Goal: Task Accomplishment & Management: Complete application form

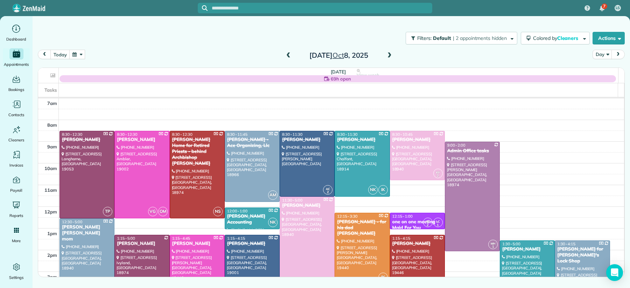
scroll to position [38, 0]
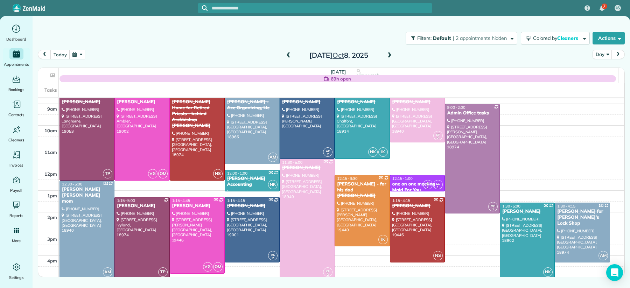
click at [391, 55] on span at bounding box center [389, 55] width 8 height 6
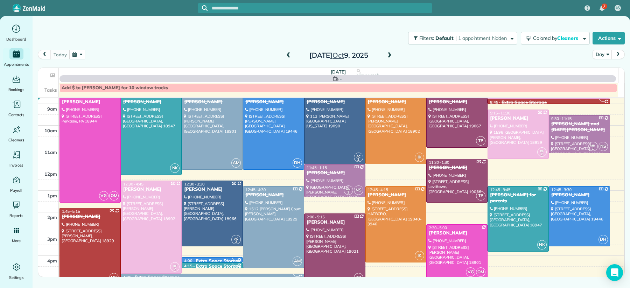
scroll to position [0, 0]
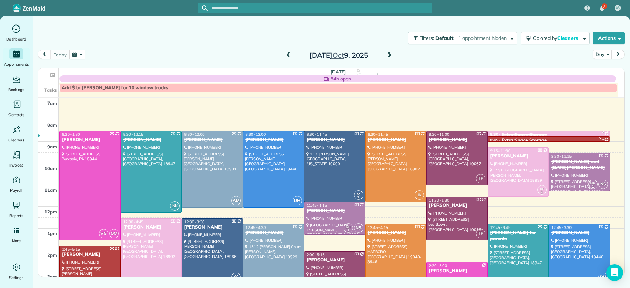
click at [391, 55] on span at bounding box center [389, 55] width 8 height 6
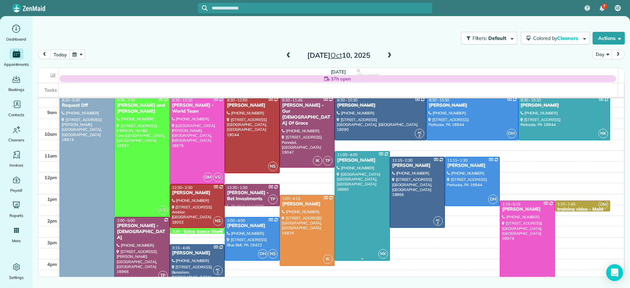
scroll to position [35, 0]
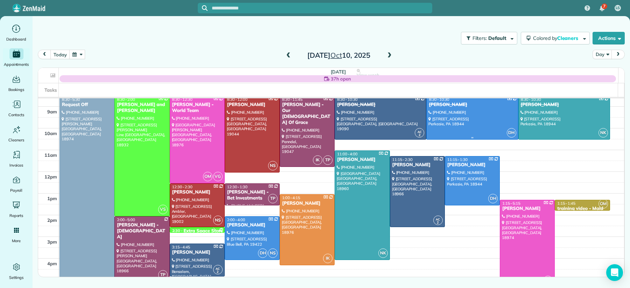
click at [438, 104] on div "[PERSON_NAME]" at bounding box center [471, 105] width 87 height 6
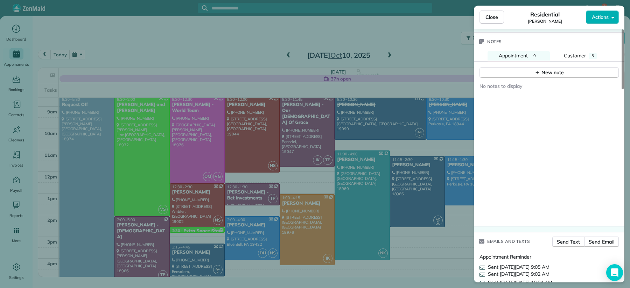
scroll to position [725, 0]
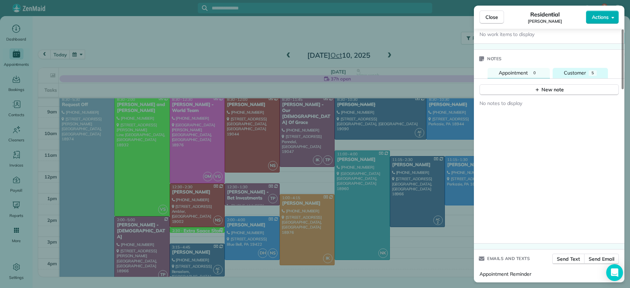
click at [566, 73] on span "Customer" at bounding box center [575, 73] width 22 height 6
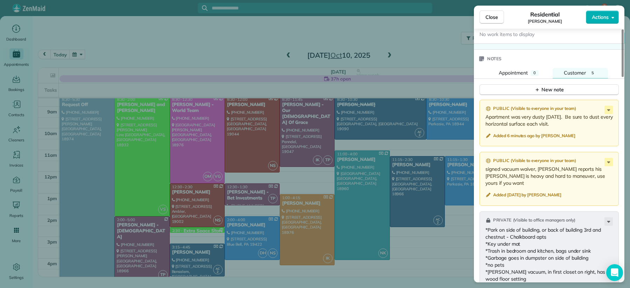
scroll to position [651, 0]
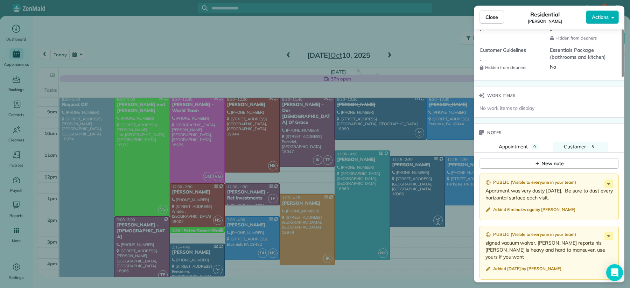
click at [494, 17] on span "Close" at bounding box center [491, 17] width 13 height 7
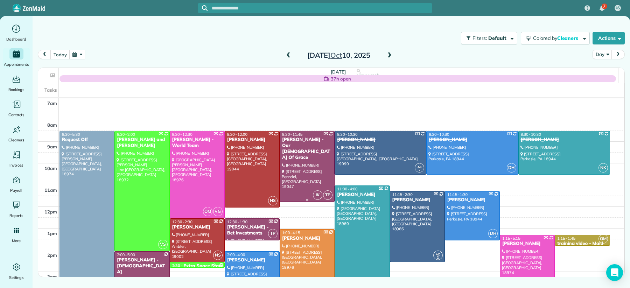
click at [302, 141] on div "[PERSON_NAME] - Our [DEMOGRAPHIC_DATA] Of Grace" at bounding box center [307, 149] width 51 height 24
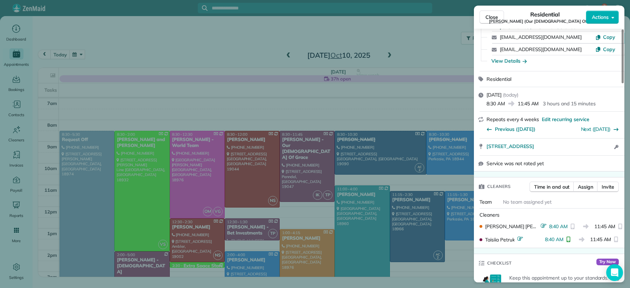
scroll to position [66, 0]
drag, startPoint x: 494, startPoint y: 19, endPoint x: 495, endPoint y: 22, distance: 3.7
click at [494, 19] on span "Close" at bounding box center [491, 17] width 13 height 7
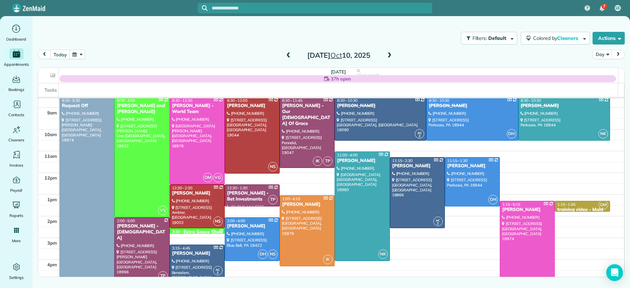
scroll to position [36, 0]
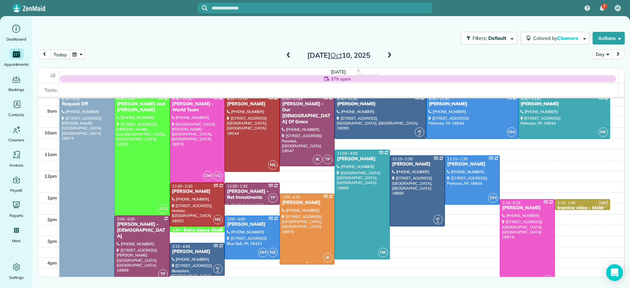
click at [294, 200] on div "[PERSON_NAME]" at bounding box center [307, 203] width 51 height 6
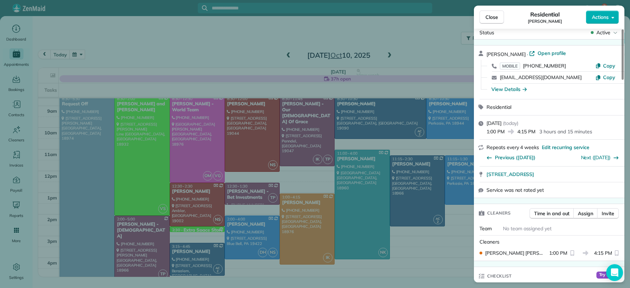
scroll to position [23, 0]
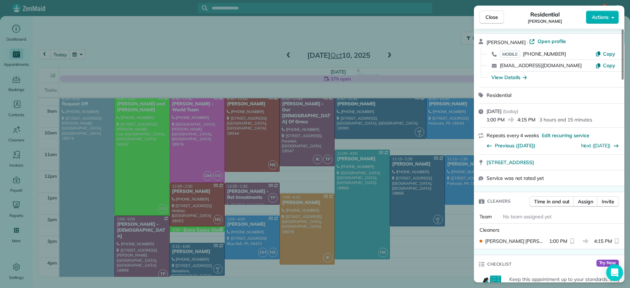
drag, startPoint x: 495, startPoint y: 19, endPoint x: 493, endPoint y: 22, distance: 4.4
click at [494, 20] on span "Close" at bounding box center [491, 17] width 13 height 7
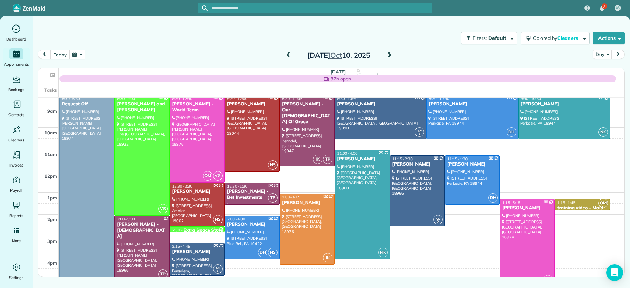
click at [289, 52] on span at bounding box center [288, 55] width 8 height 10
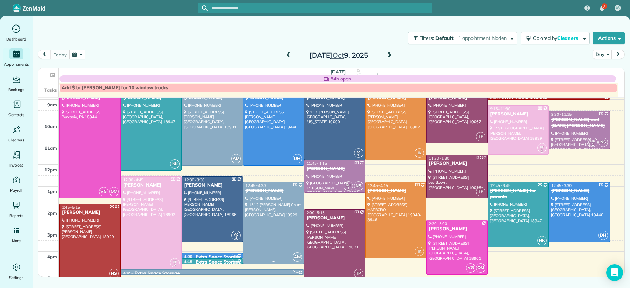
scroll to position [46, 0]
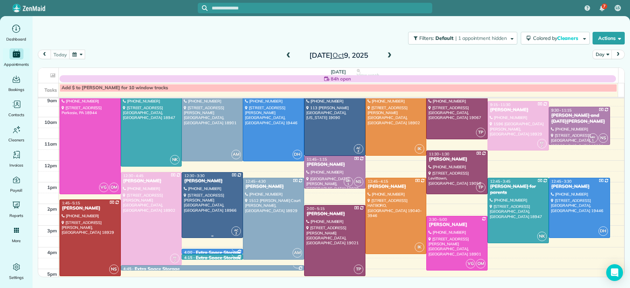
click at [197, 183] on div "Ben Baird" at bounding box center [212, 181] width 57 height 6
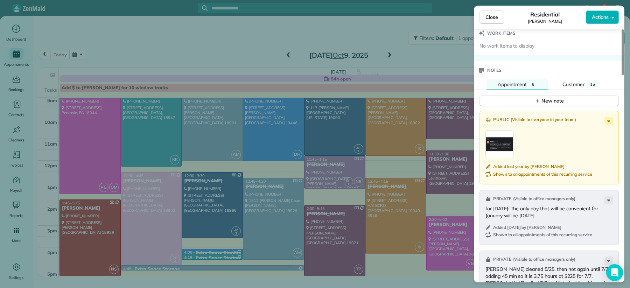
scroll to position [732, 0]
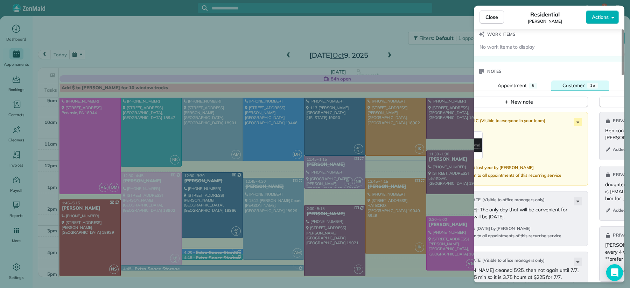
click at [578, 89] on span "Customer" at bounding box center [573, 85] width 22 height 6
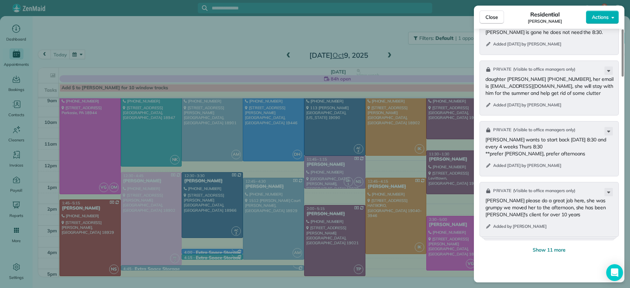
scroll to position [91, 0]
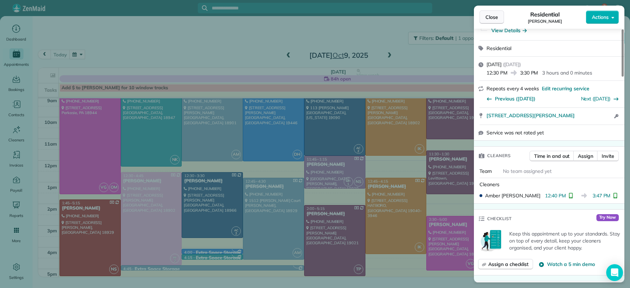
click at [489, 14] on span "Close" at bounding box center [491, 17] width 13 height 7
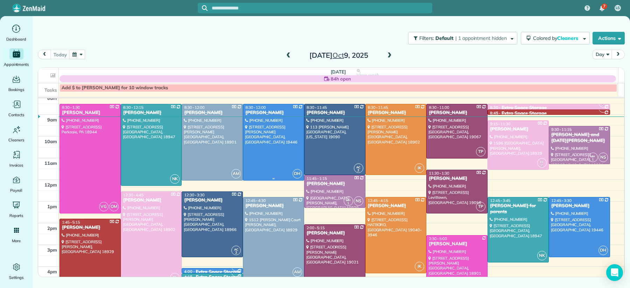
scroll to position [29, 0]
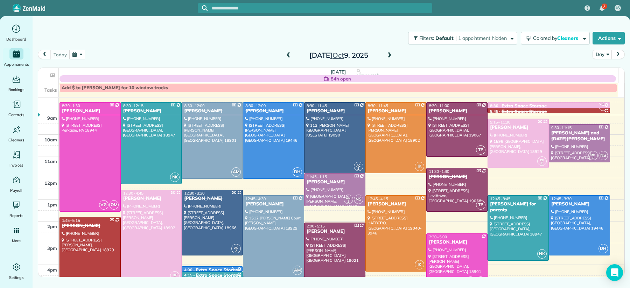
click at [396, 55] on div "today Day Thursday Oct 9, 2025" at bounding box center [331, 56] width 587 height 13
click at [385, 55] on span at bounding box center [389, 55] width 8 height 6
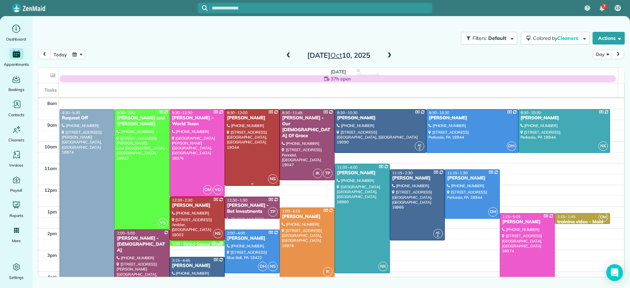
scroll to position [27, 0]
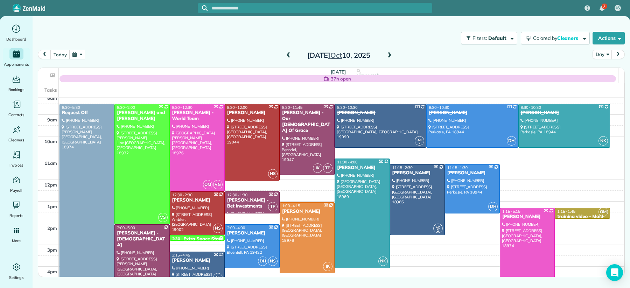
click at [287, 56] on span at bounding box center [288, 55] width 8 height 6
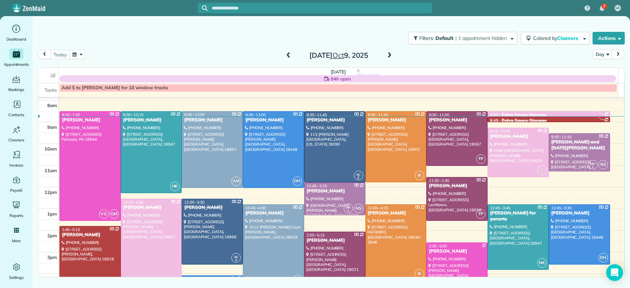
scroll to position [14, 0]
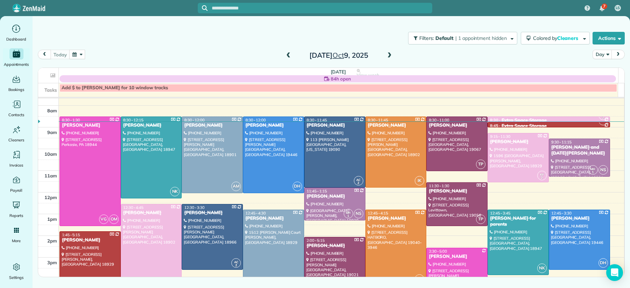
click at [581, 147] on div "Christine and Noel Weiss" at bounding box center [579, 150] width 57 height 12
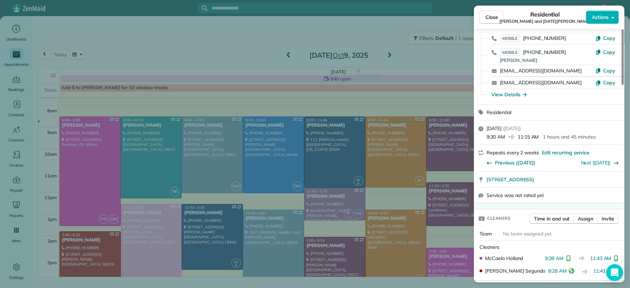
scroll to position [30, 0]
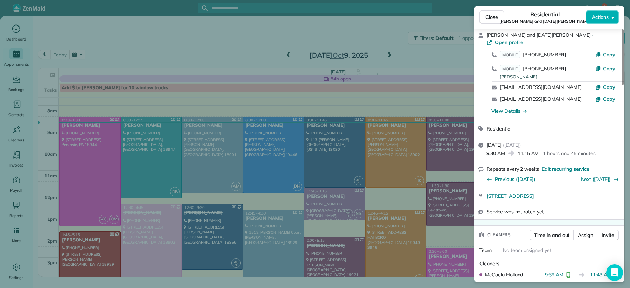
click at [494, 19] on span "Close" at bounding box center [491, 17] width 13 height 7
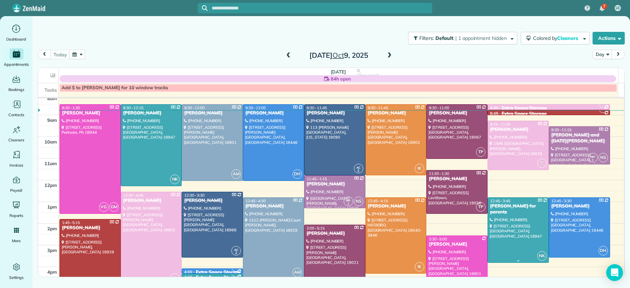
scroll to position [26, 0]
click at [289, 51] on span at bounding box center [288, 55] width 8 height 10
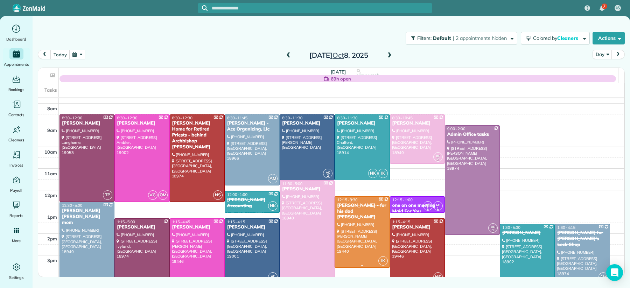
scroll to position [29, 0]
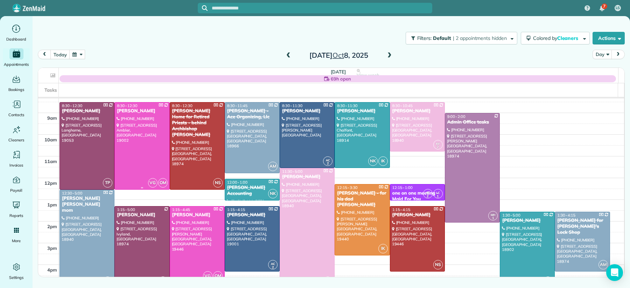
click at [133, 139] on div at bounding box center [142, 145] width 54 height 87
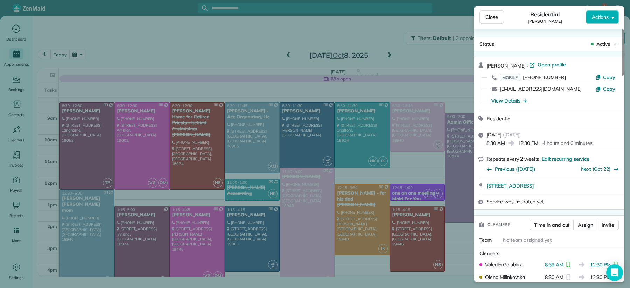
scroll to position [658, 0]
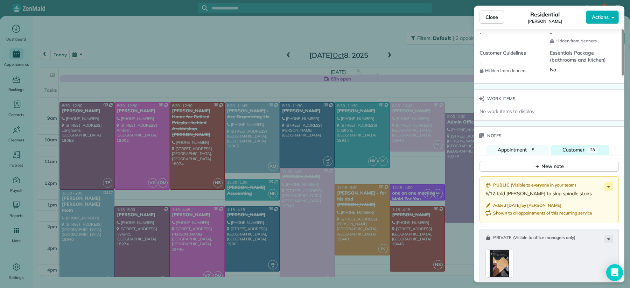
click at [562, 154] on div "Customer" at bounding box center [573, 150] width 22 height 8
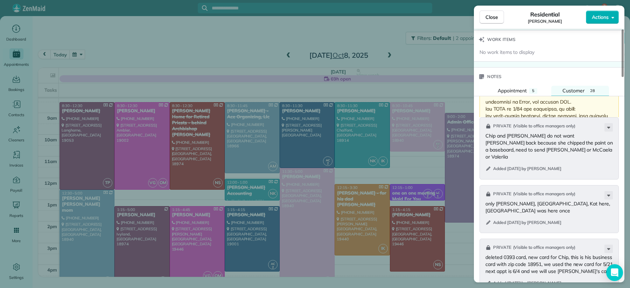
scroll to position [873, 0]
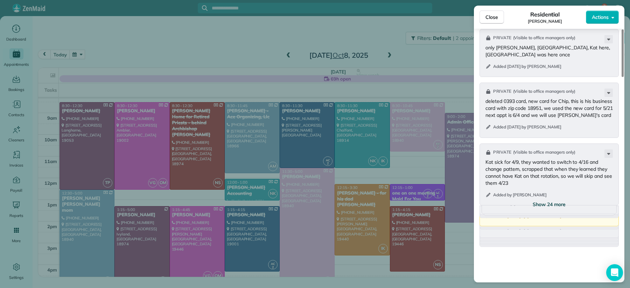
click at [539, 208] on span "Show 24 more" at bounding box center [548, 204] width 33 height 7
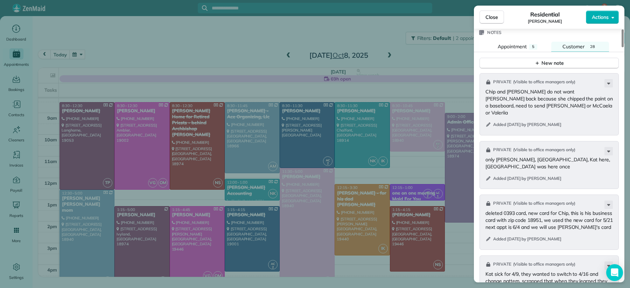
scroll to position [763, 0]
click at [517, 48] on span "Appointment" at bounding box center [511, 45] width 29 height 6
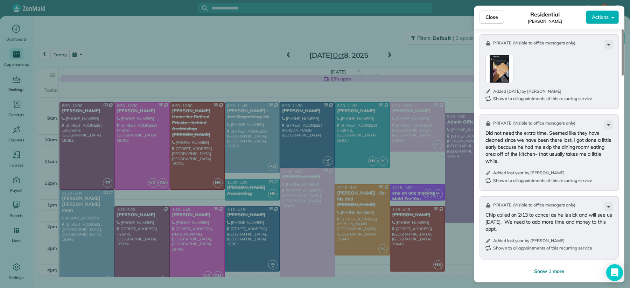
scroll to position [868, 0]
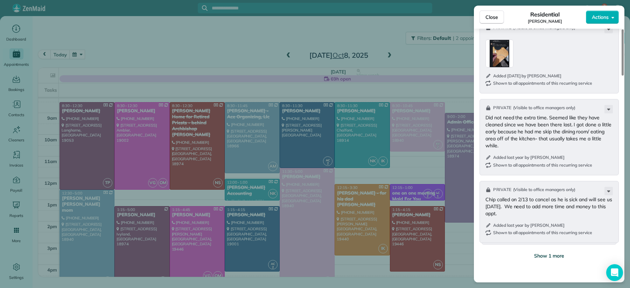
click at [543, 259] on span "Show 1 more" at bounding box center [549, 255] width 30 height 7
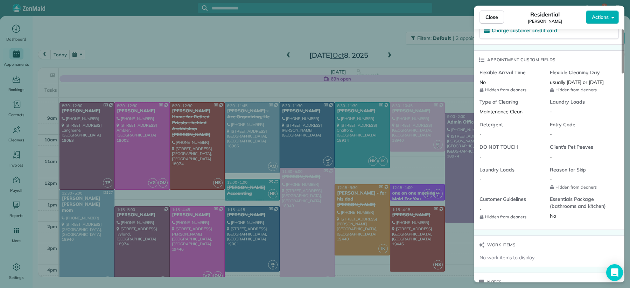
scroll to position [0, 0]
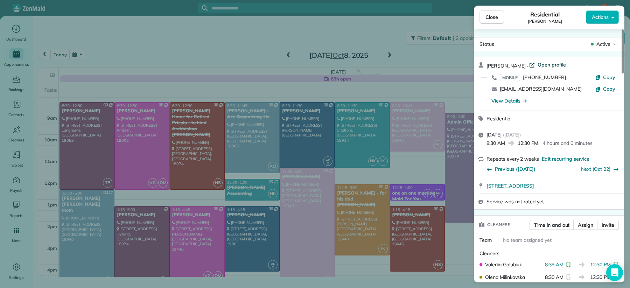
click at [538, 64] on span "Open profile" at bounding box center [551, 64] width 28 height 7
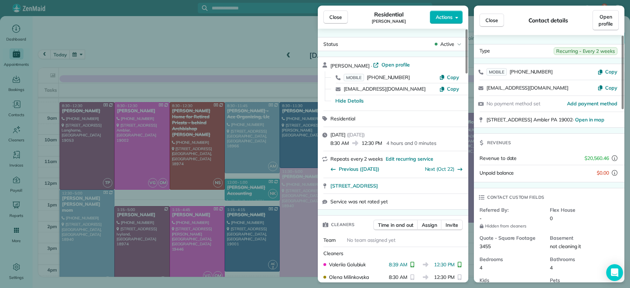
click at [333, 10] on button "Close" at bounding box center [335, 16] width 24 height 13
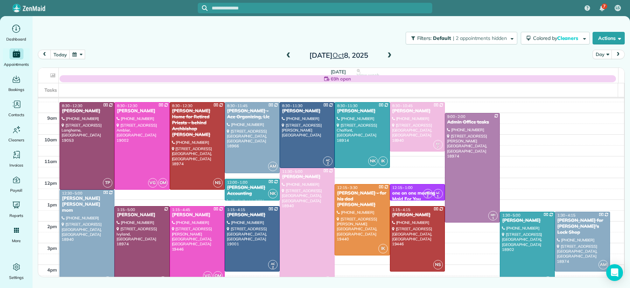
click at [388, 55] on span at bounding box center [389, 55] width 8 height 6
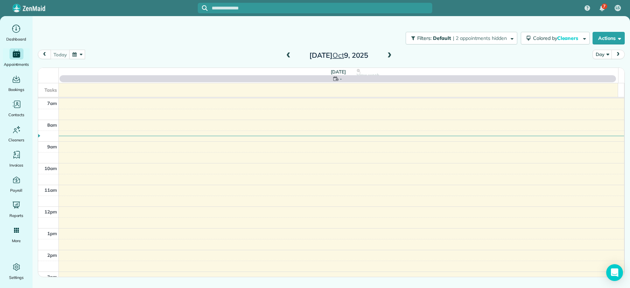
click at [388, 55] on span at bounding box center [389, 55] width 8 height 6
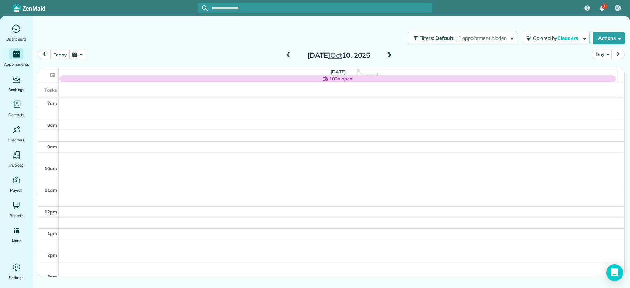
drag, startPoint x: 288, startPoint y: 56, endPoint x: 291, endPoint y: 59, distance: 4.2
click at [288, 56] on span at bounding box center [288, 55] width 8 height 6
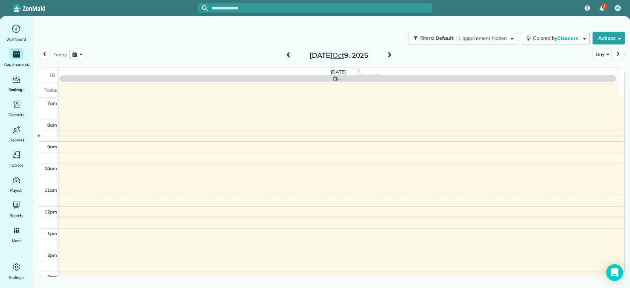
click at [390, 56] on span at bounding box center [389, 55] width 8 height 6
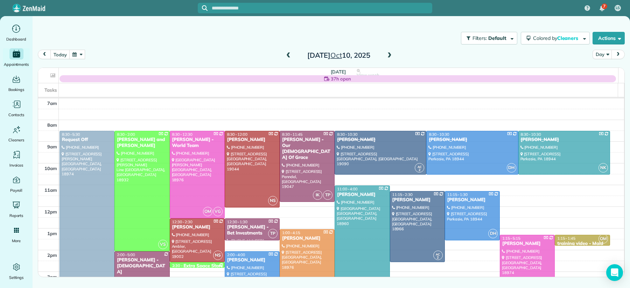
click at [302, 141] on td at bounding box center [341, 136] width 565 height 11
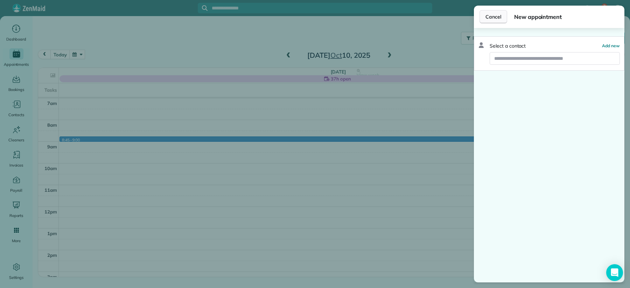
click at [496, 17] on span "Cancel" at bounding box center [493, 16] width 16 height 7
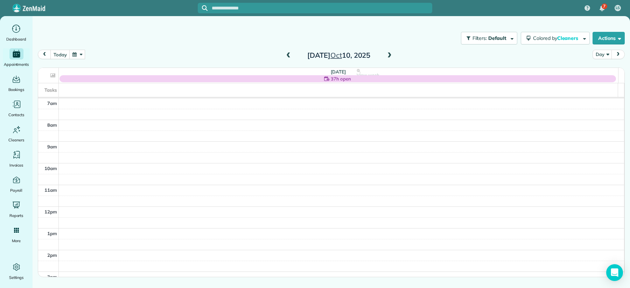
drag, startPoint x: 288, startPoint y: 54, endPoint x: 305, endPoint y: 52, distance: 16.9
click at [288, 54] on span at bounding box center [288, 55] width 8 height 6
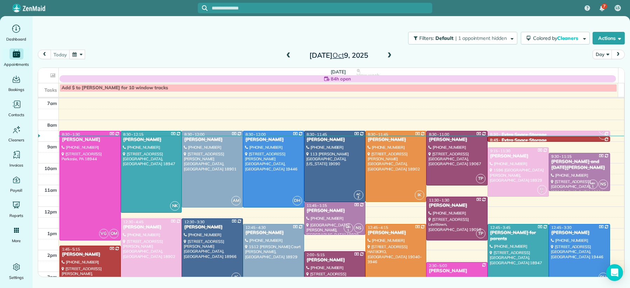
click at [384, 58] on div "Thursday Oct 9, 2025" at bounding box center [339, 55] width 112 height 11
click at [389, 54] on span at bounding box center [389, 55] width 8 height 6
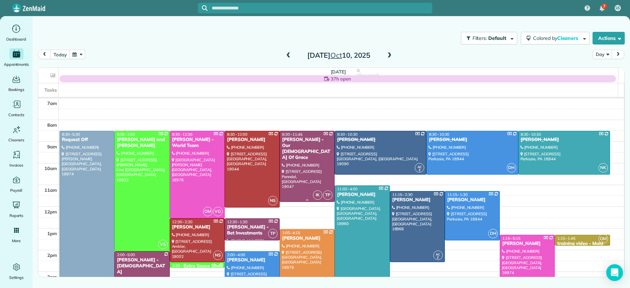
click at [289, 141] on div "[PERSON_NAME] - Our [DEMOGRAPHIC_DATA] Of Grace" at bounding box center [307, 149] width 51 height 24
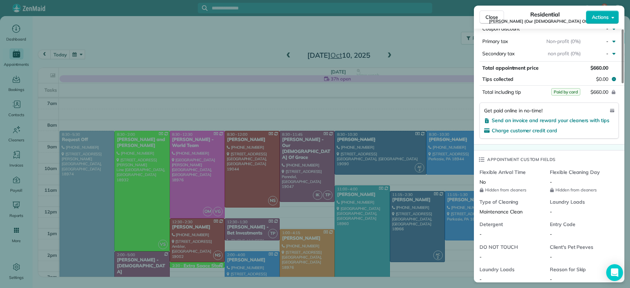
scroll to position [163, 0]
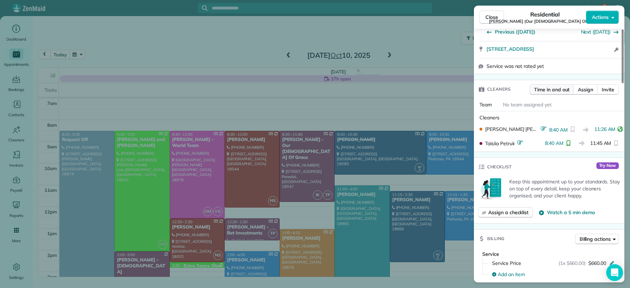
click at [545, 86] on span "Time in and out" at bounding box center [551, 89] width 35 height 7
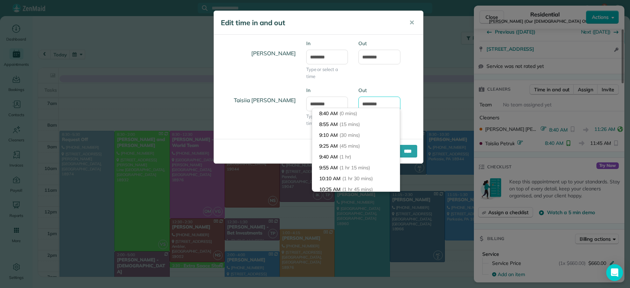
click at [373, 104] on input "********" at bounding box center [379, 104] width 42 height 15
type input "********"
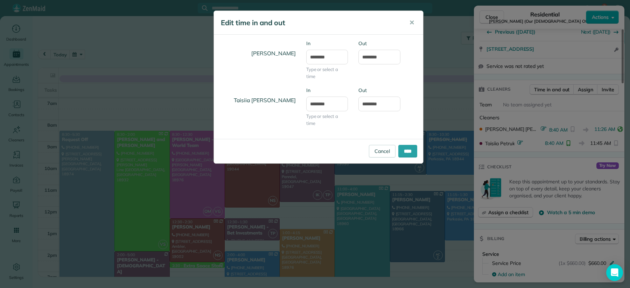
click at [415, 131] on div "Taisiia Petruk In ******* Type or select a time Out ********" at bounding box center [318, 110] width 209 height 47
click at [409, 147] on input "****" at bounding box center [407, 151] width 19 height 13
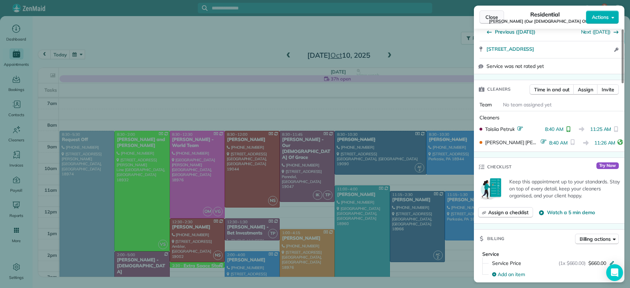
click at [498, 20] on button "Close" at bounding box center [491, 16] width 24 height 13
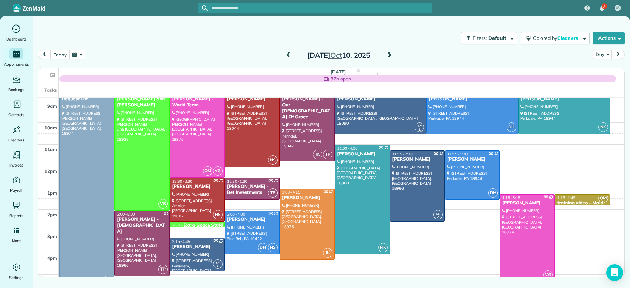
scroll to position [47, 0]
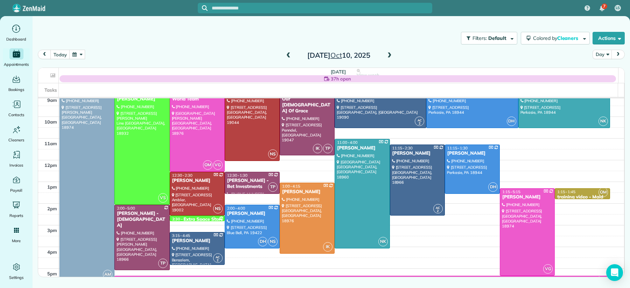
drag, startPoint x: 293, startPoint y: 52, endPoint x: 290, endPoint y: 55, distance: 4.2
click at [293, 52] on div "Friday Oct 10, 2025" at bounding box center [339, 55] width 112 height 11
click at [289, 56] on span at bounding box center [288, 55] width 8 height 6
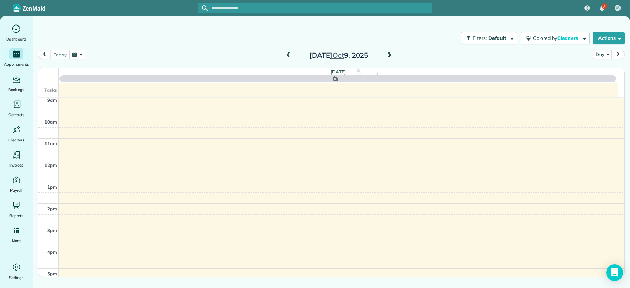
scroll to position [0, 0]
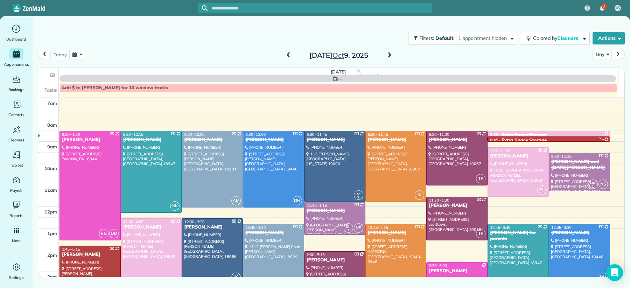
click at [289, 56] on span at bounding box center [288, 55] width 8 height 6
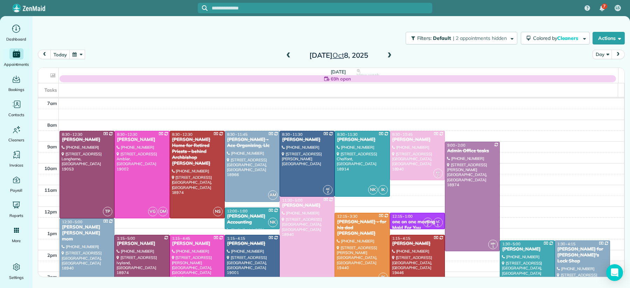
click at [289, 56] on span at bounding box center [288, 55] width 8 height 6
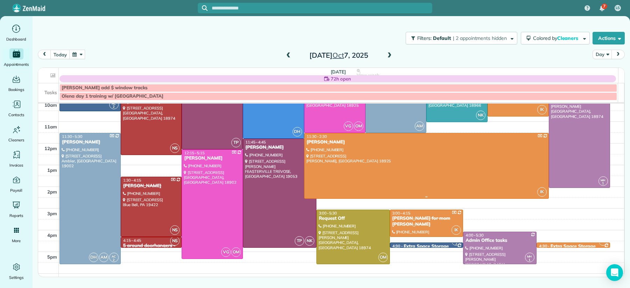
scroll to position [69, 0]
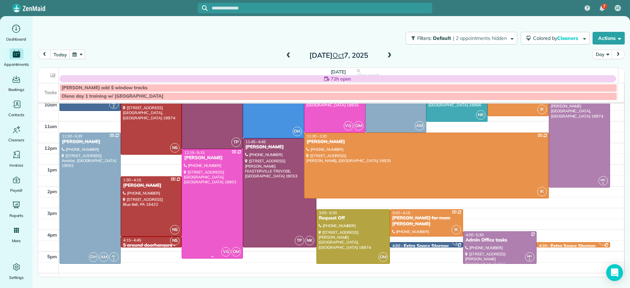
click at [195, 156] on div "Katie Jacoby" at bounding box center [212, 158] width 57 height 6
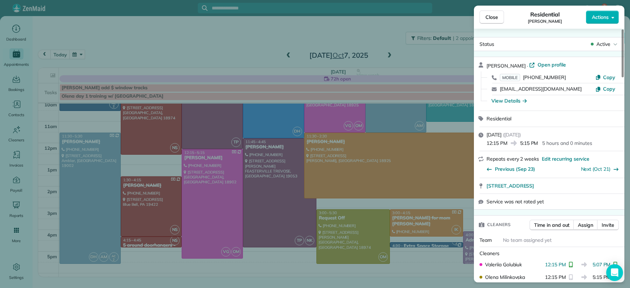
click at [501, 19] on button "Close" at bounding box center [491, 16] width 24 height 13
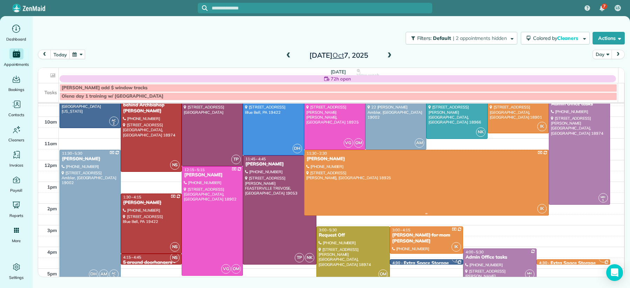
scroll to position [32, 0]
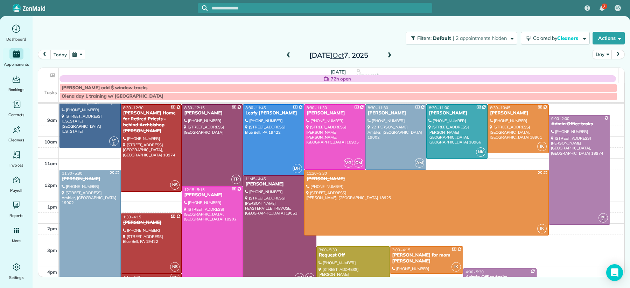
click at [389, 55] on span at bounding box center [389, 55] width 8 height 6
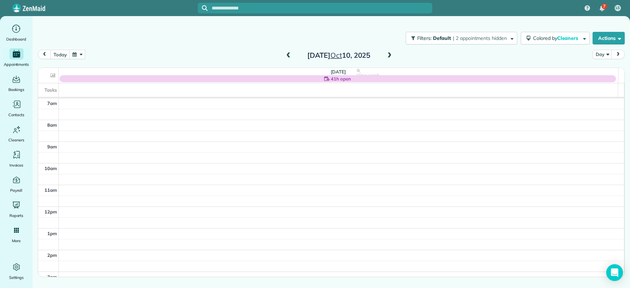
scroll to position [2, 0]
drag, startPoint x: 287, startPoint y: 55, endPoint x: 294, endPoint y: 56, distance: 7.0
click at [287, 56] on span at bounding box center [288, 55] width 8 height 6
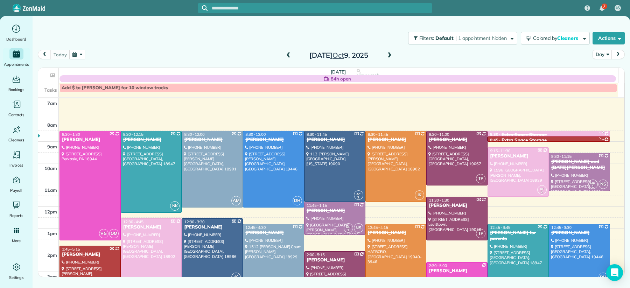
click at [391, 56] on span at bounding box center [389, 55] width 8 height 6
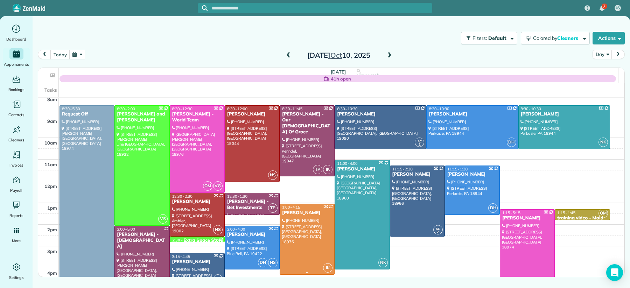
scroll to position [27, 0]
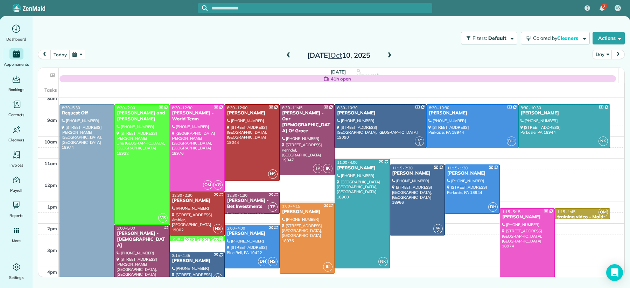
click at [286, 53] on span at bounding box center [288, 55] width 8 height 6
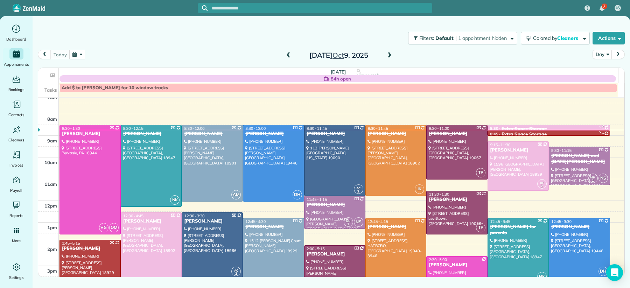
scroll to position [4, 0]
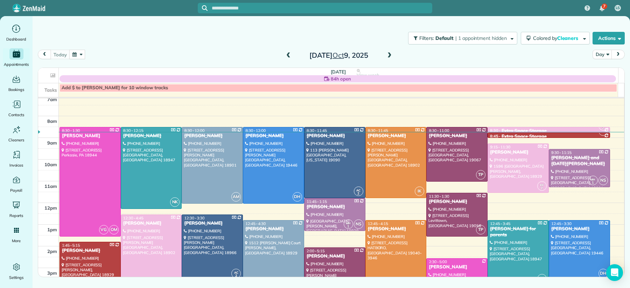
click at [289, 56] on span at bounding box center [288, 55] width 8 height 6
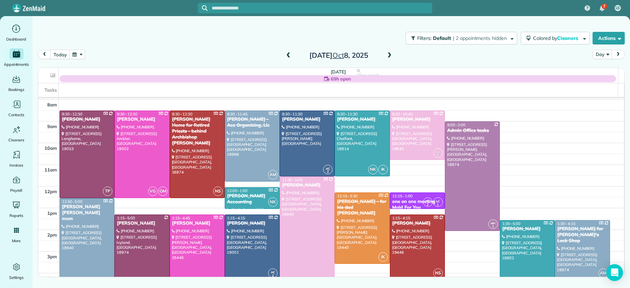
scroll to position [13, 0]
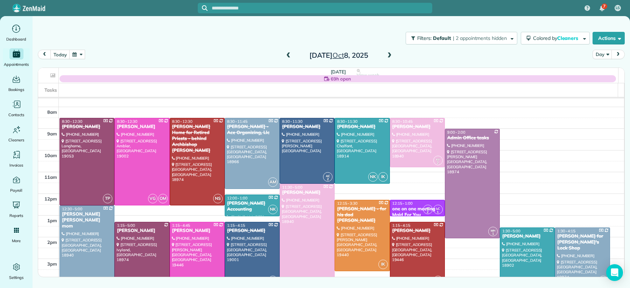
click at [387, 56] on span at bounding box center [389, 55] width 8 height 6
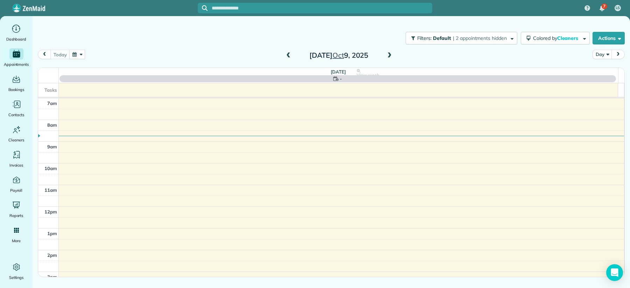
click at [387, 56] on span at bounding box center [389, 55] width 8 height 6
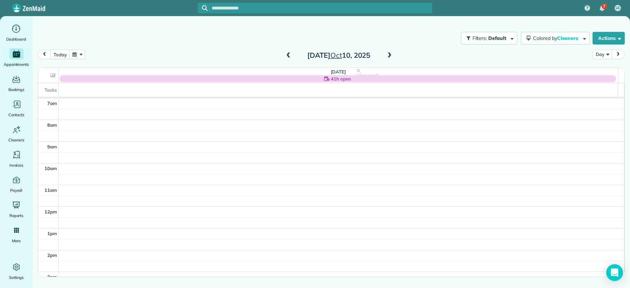
click at [285, 56] on span at bounding box center [288, 55] width 8 height 6
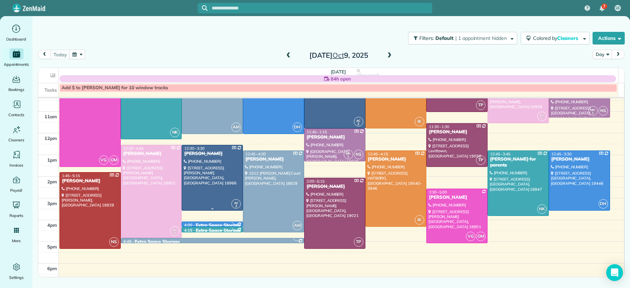
scroll to position [82, 0]
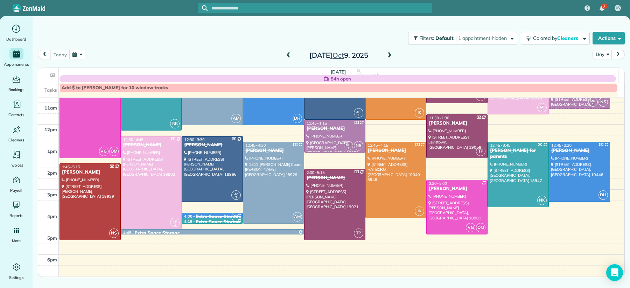
click at [438, 192] on div at bounding box center [456, 207] width 61 height 54
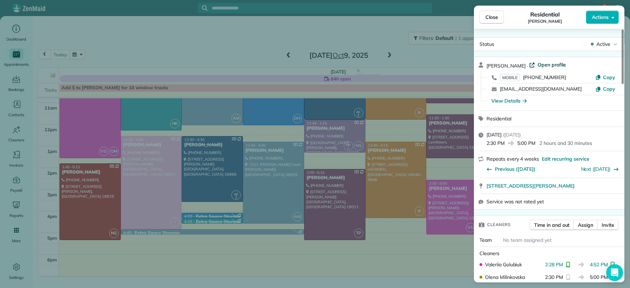
click at [557, 63] on span "Open profile" at bounding box center [551, 64] width 28 height 7
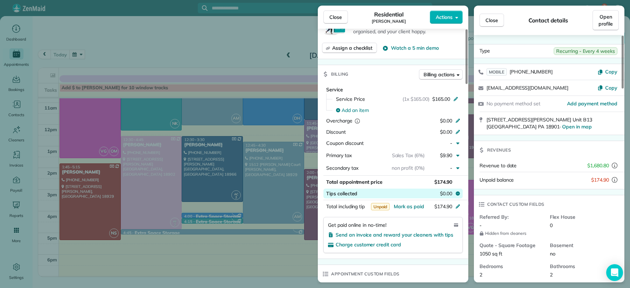
scroll to position [293, 0]
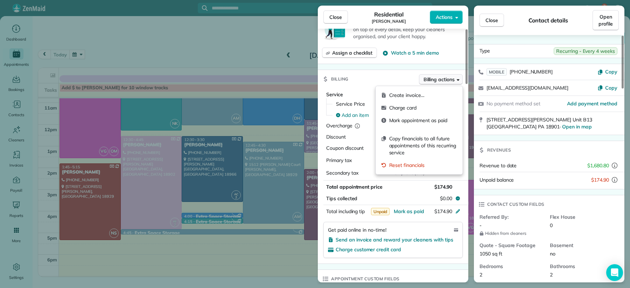
click at [433, 80] on span "Billing actions" at bounding box center [438, 79] width 31 height 7
click at [419, 107] on span "Charge card" at bounding box center [423, 107] width 68 height 7
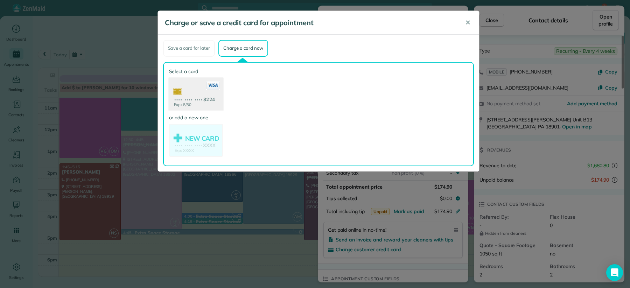
click at [203, 95] on use at bounding box center [196, 95] width 54 height 34
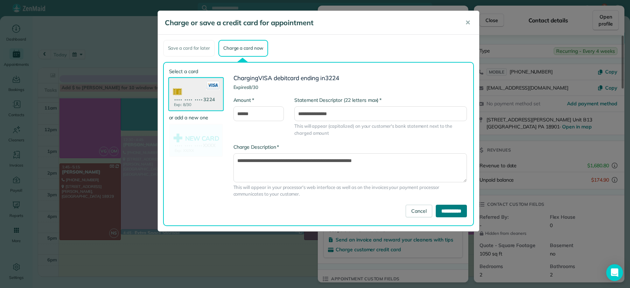
click at [443, 209] on input "**********" at bounding box center [451, 211] width 31 height 13
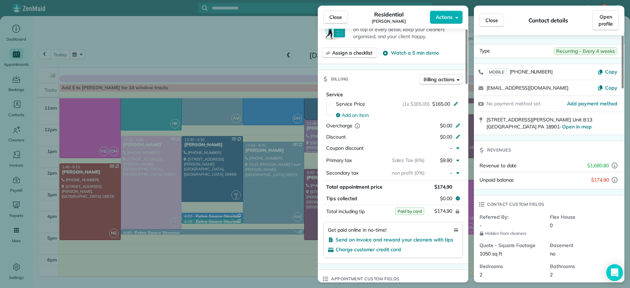
drag, startPoint x: 338, startPoint y: 18, endPoint x: 338, endPoint y: 33, distance: 14.7
click at [338, 18] on span "Close" at bounding box center [335, 17] width 13 height 7
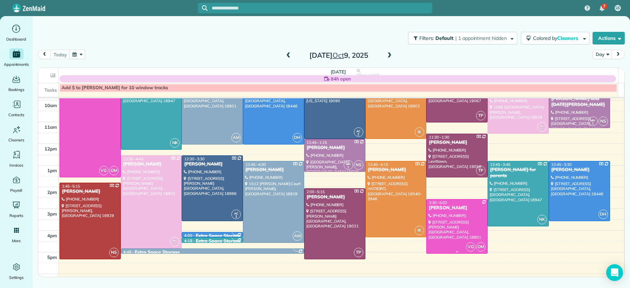
scroll to position [61, 0]
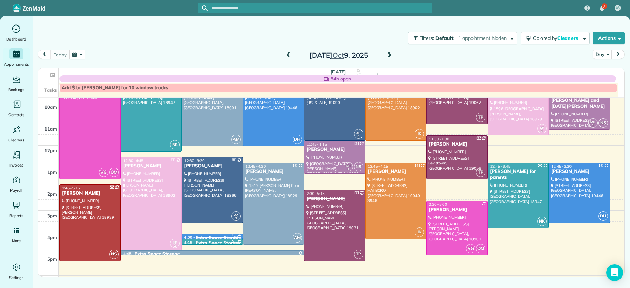
click at [391, 55] on span at bounding box center [389, 55] width 8 height 6
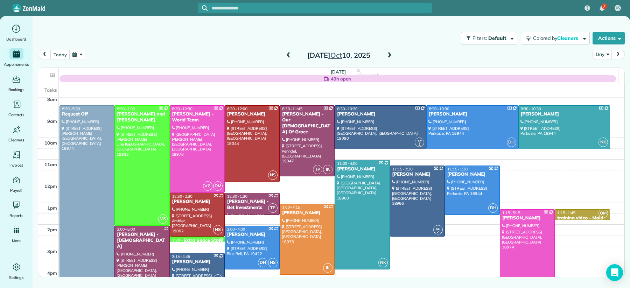
scroll to position [26, 0]
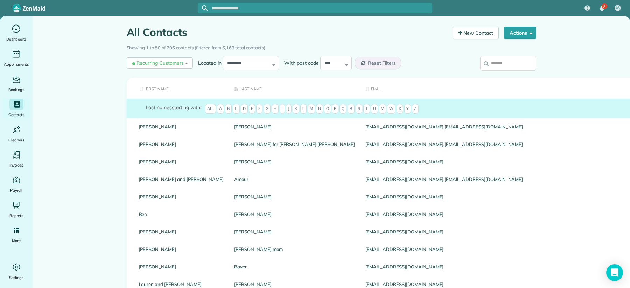
click at [500, 64] on input "search" at bounding box center [508, 63] width 56 height 15
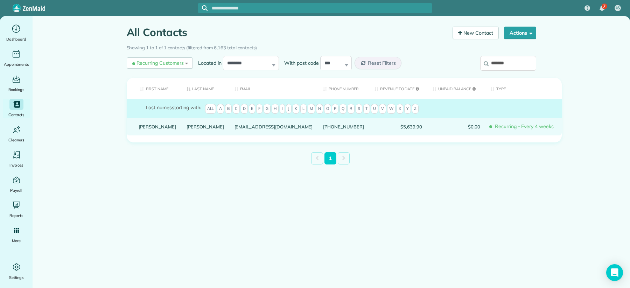
type input "*******"
click at [186, 129] on link "Rosenthal" at bounding box center [204, 126] width 37 height 5
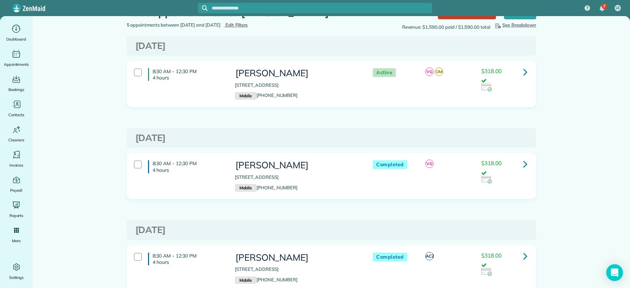
scroll to position [14, 0]
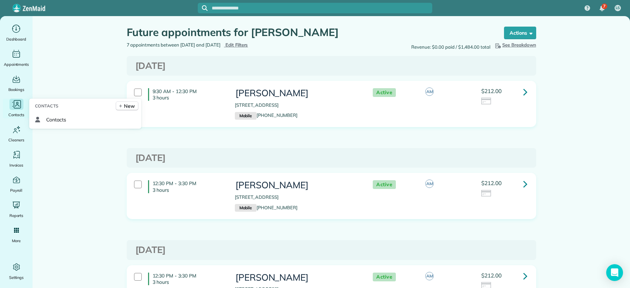
click at [12, 114] on span "Contacts" at bounding box center [16, 114] width 16 height 7
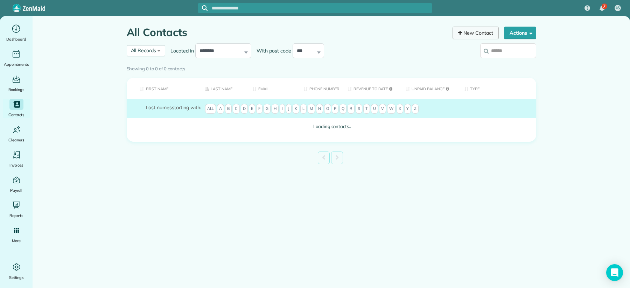
click at [467, 36] on link "New Contact" at bounding box center [475, 33] width 46 height 13
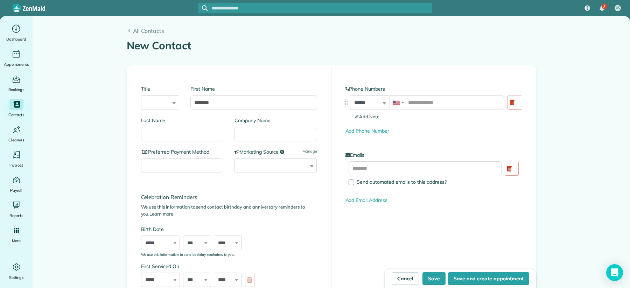
type input "********"
click at [189, 139] on input "Last Name" at bounding box center [182, 134] width 83 height 15
type input "*******"
click at [269, 172] on select "**********" at bounding box center [275, 165] width 82 height 15
select select "***"
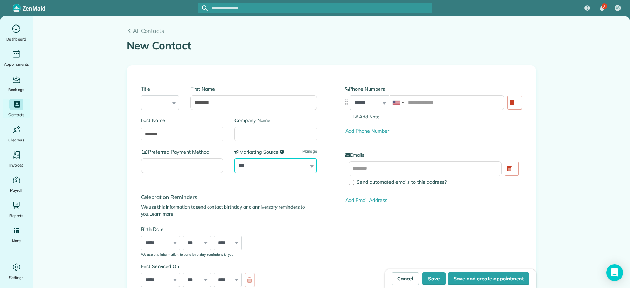
click at [234, 158] on select "**********" at bounding box center [275, 165] width 82 height 15
click at [429, 98] on input "tel" at bounding box center [446, 102] width 115 height 15
click at [420, 102] on input "tel" at bounding box center [446, 102] width 115 height 15
paste input "**********"
type input "**********"
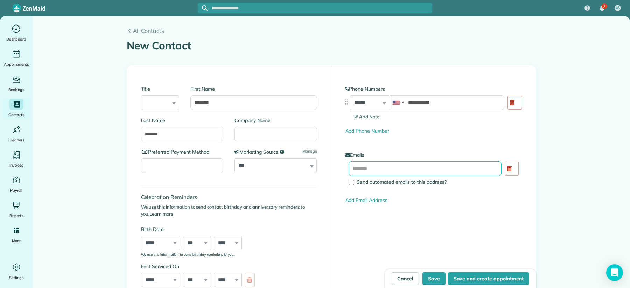
click at [407, 170] on input "text" at bounding box center [424, 168] width 153 height 15
click at [389, 172] on input "text" at bounding box center [424, 168] width 153 height 15
paste input "**********"
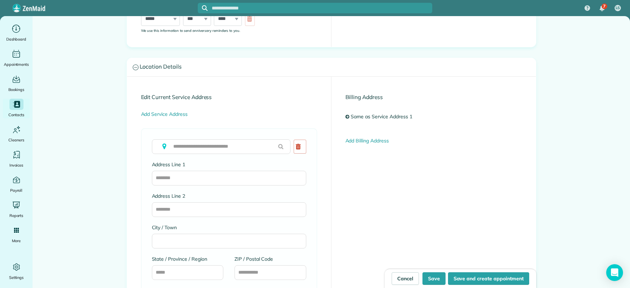
scroll to position [263, 0]
type input "**********"
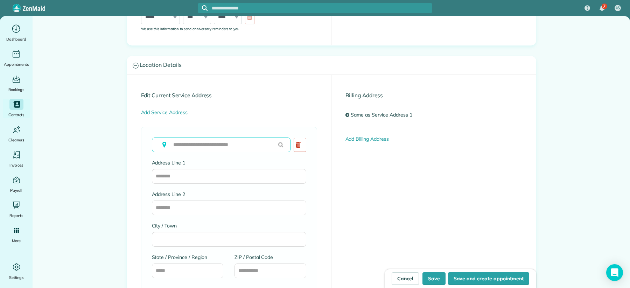
click at [231, 147] on input "text" at bounding box center [221, 144] width 139 height 15
click at [198, 146] on input "text" at bounding box center [221, 144] width 139 height 15
paste input "**********"
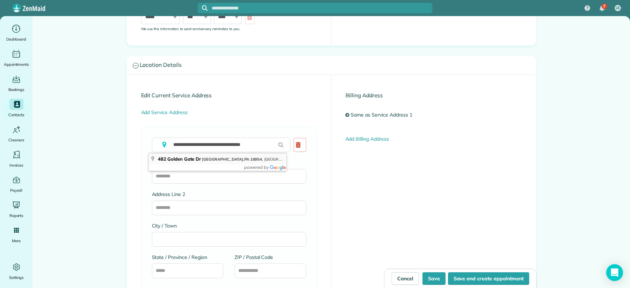
type input "**********"
type input "********"
type input "**"
type input "*****"
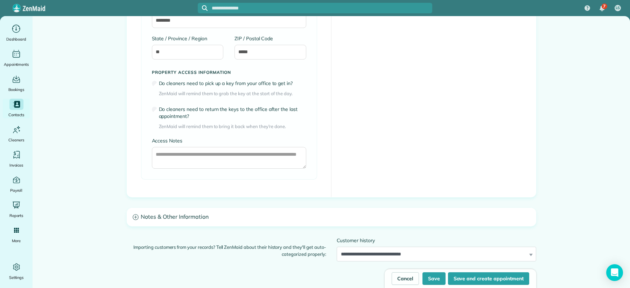
scroll to position [573, 0]
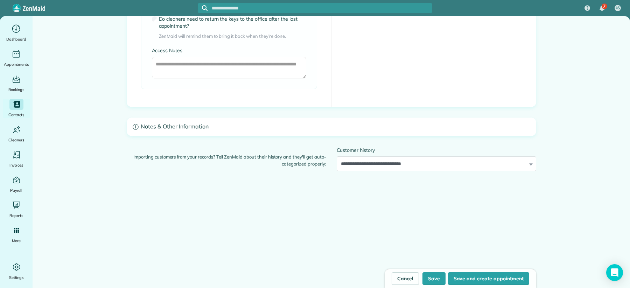
click at [133, 128] on icon at bounding box center [136, 127] width 6 height 6
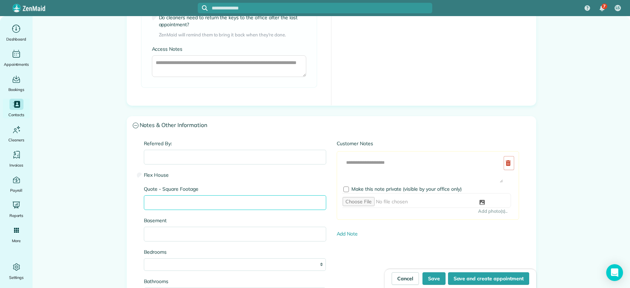
click at [174, 203] on input "Quote - Square Footage" at bounding box center [235, 202] width 182 height 15
paste input "****"
type input "**********"
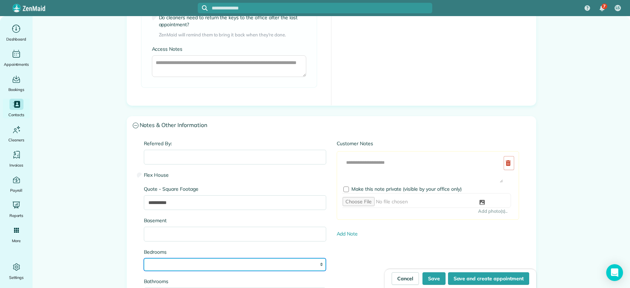
click at [196, 269] on select "* * * * **" at bounding box center [235, 264] width 182 height 13
click at [175, 264] on select "* * * * **" at bounding box center [235, 264] width 182 height 13
select select "*"
click at [144, 260] on select "* * * * **" at bounding box center [235, 264] width 182 height 13
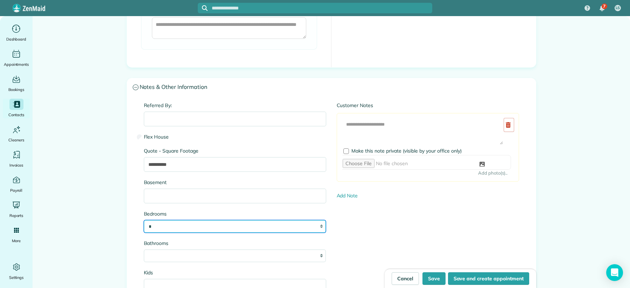
scroll to position [618, 0]
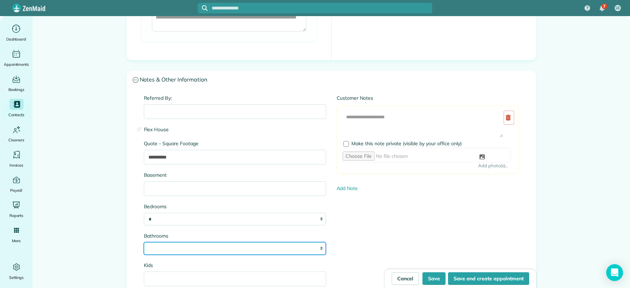
click at [187, 246] on select "* *** * *** * *** * *** **" at bounding box center [235, 248] width 182 height 13
select select "***"
click at [144, 243] on select "* *** * *** * *** * *** **" at bounding box center [235, 248] width 182 height 13
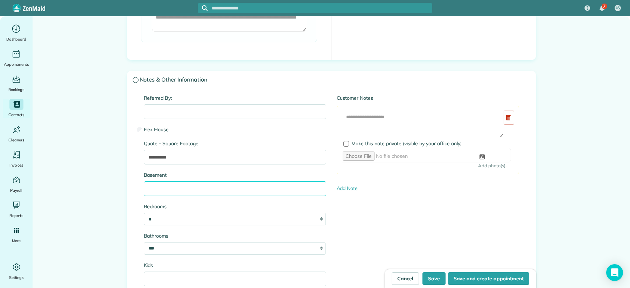
click at [182, 193] on input "Basement" at bounding box center [235, 188] width 182 height 15
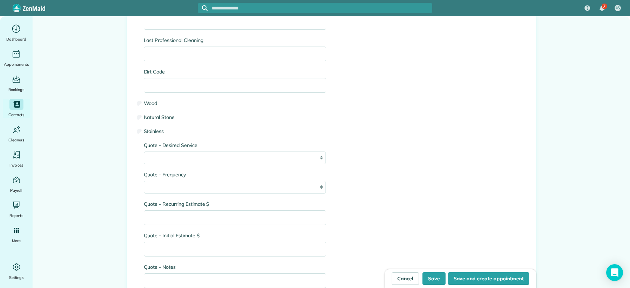
scroll to position [909, 0]
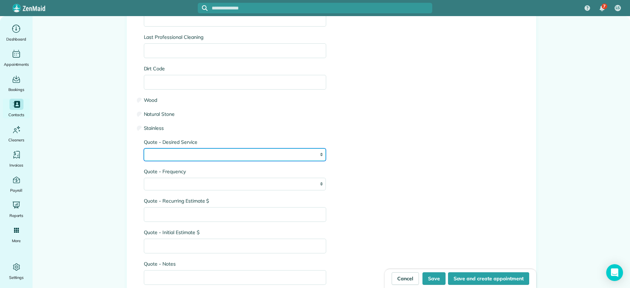
click at [178, 151] on select "**********" at bounding box center [235, 154] width 182 height 13
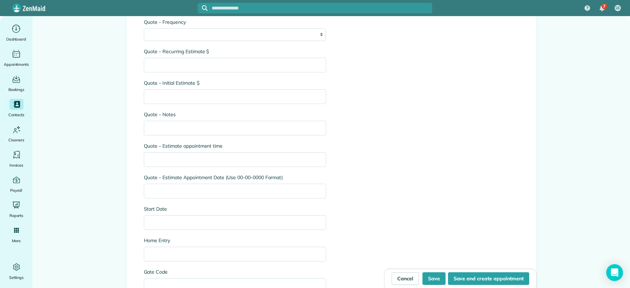
scroll to position [1070, 0]
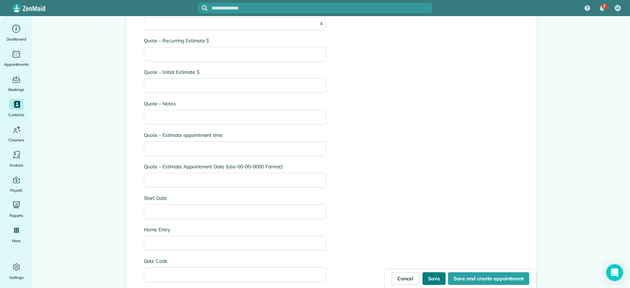
click at [437, 283] on button "Save" at bounding box center [433, 278] width 23 height 13
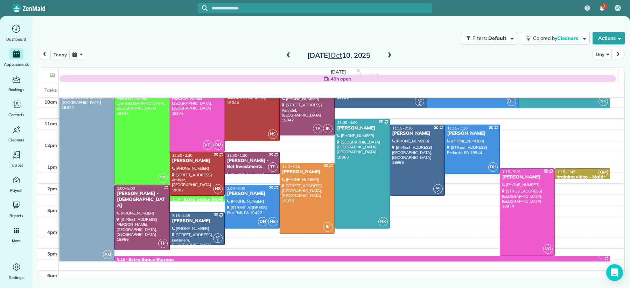
scroll to position [65, 0]
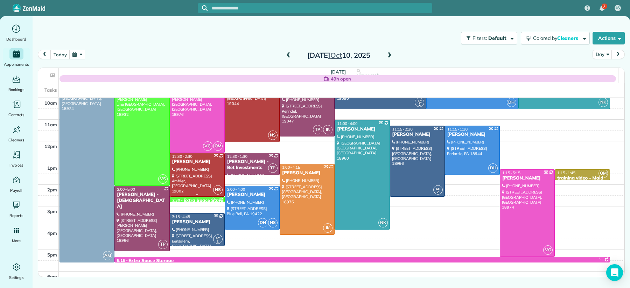
click at [182, 170] on div at bounding box center [197, 174] width 54 height 43
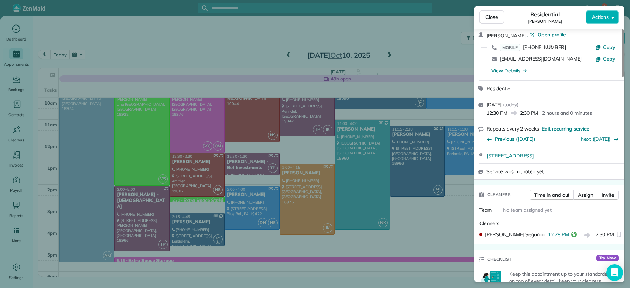
scroll to position [31, 0]
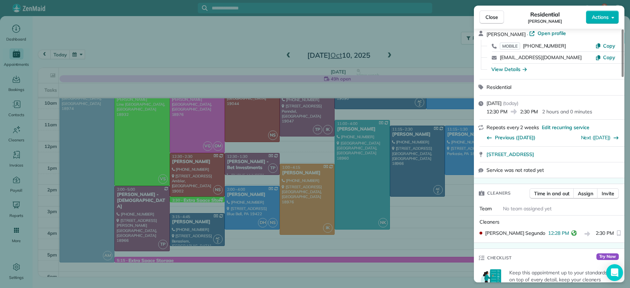
drag, startPoint x: 496, startPoint y: 19, endPoint x: 493, endPoint y: 22, distance: 4.7
click at [496, 19] on span "Close" at bounding box center [491, 17] width 13 height 7
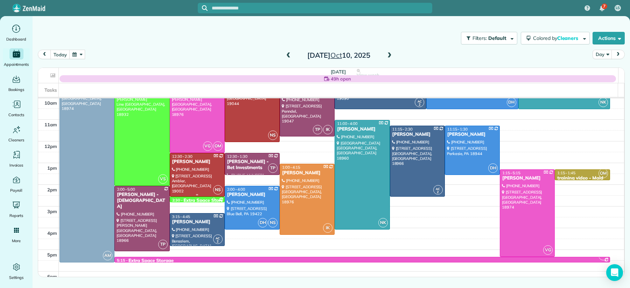
click at [201, 162] on div "[PERSON_NAME]" at bounding box center [197, 162] width 51 height 6
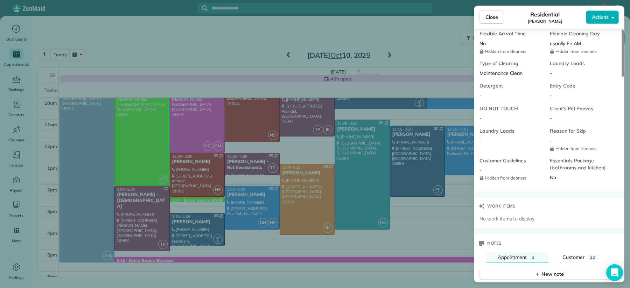
scroll to position [599, 0]
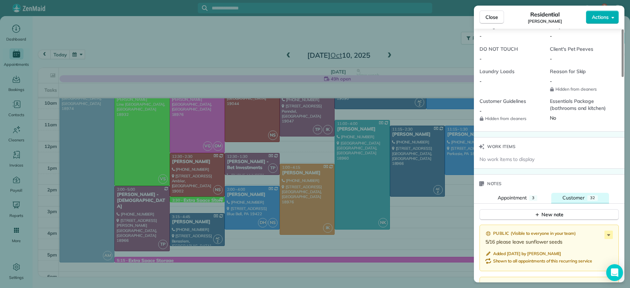
click at [576, 198] on span "Customer" at bounding box center [573, 197] width 22 height 6
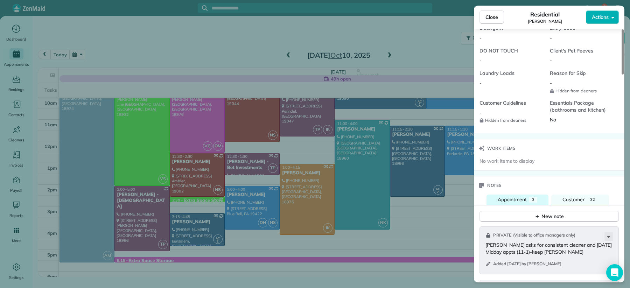
scroll to position [588, 0]
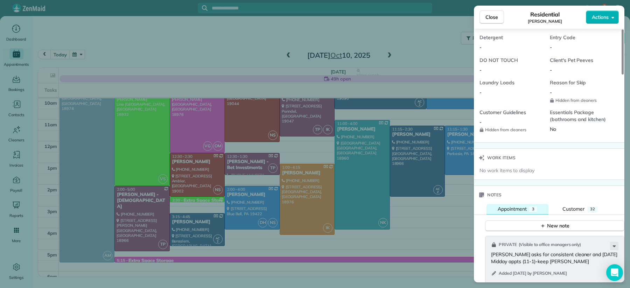
click at [521, 214] on button "Appointment 3" at bounding box center [517, 209] width 62 height 10
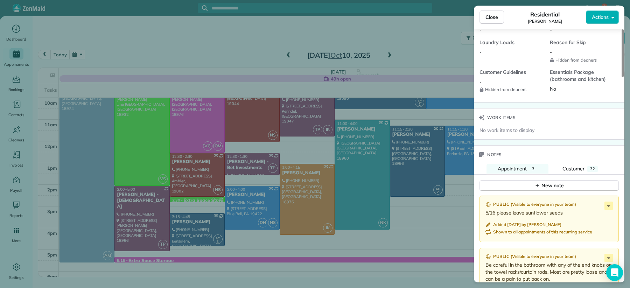
scroll to position [640, 0]
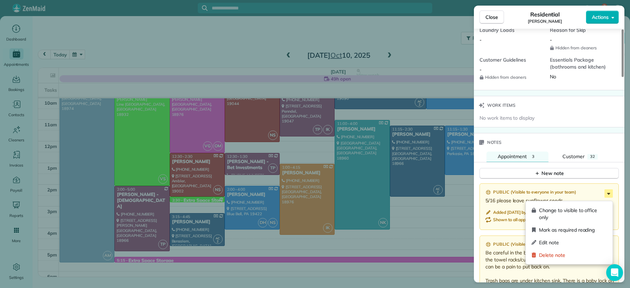
click at [607, 197] on icon at bounding box center [608, 193] width 8 height 8
click at [576, 210] on span "Change to visible to office only" at bounding box center [573, 214] width 68 height 14
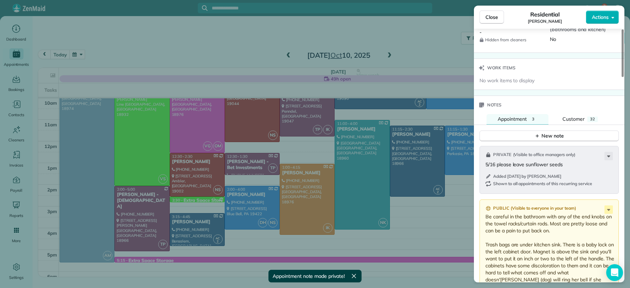
scroll to position [678, 0]
click at [578, 118] on div "Customer" at bounding box center [573, 119] width 22 height 8
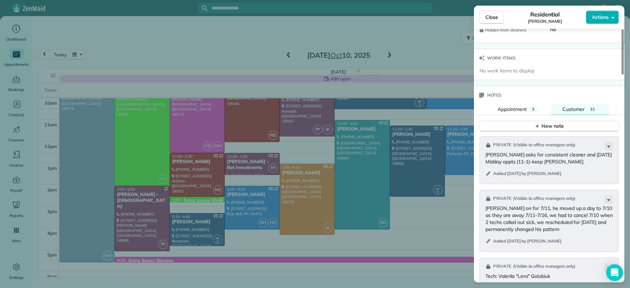
scroll to position [694, 0]
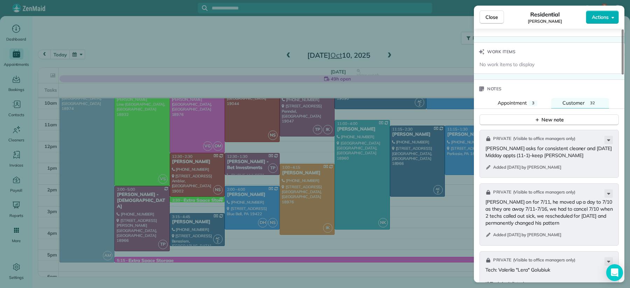
click at [483, 24] on div "Close Residential [PERSON_NAME] Actions" at bounding box center [549, 17] width 150 height 23
click at [492, 19] on span "Close" at bounding box center [491, 17] width 13 height 7
